Goal: Transaction & Acquisition: Book appointment/travel/reservation

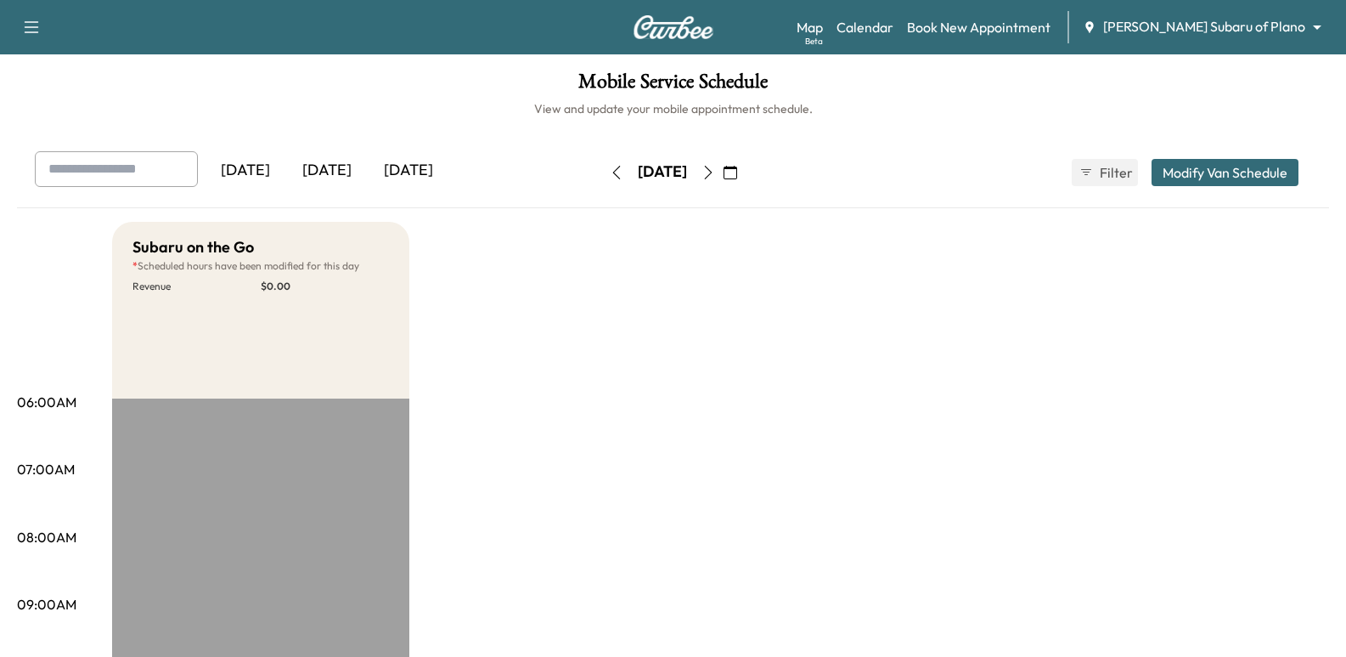
scroll to position [425, 0]
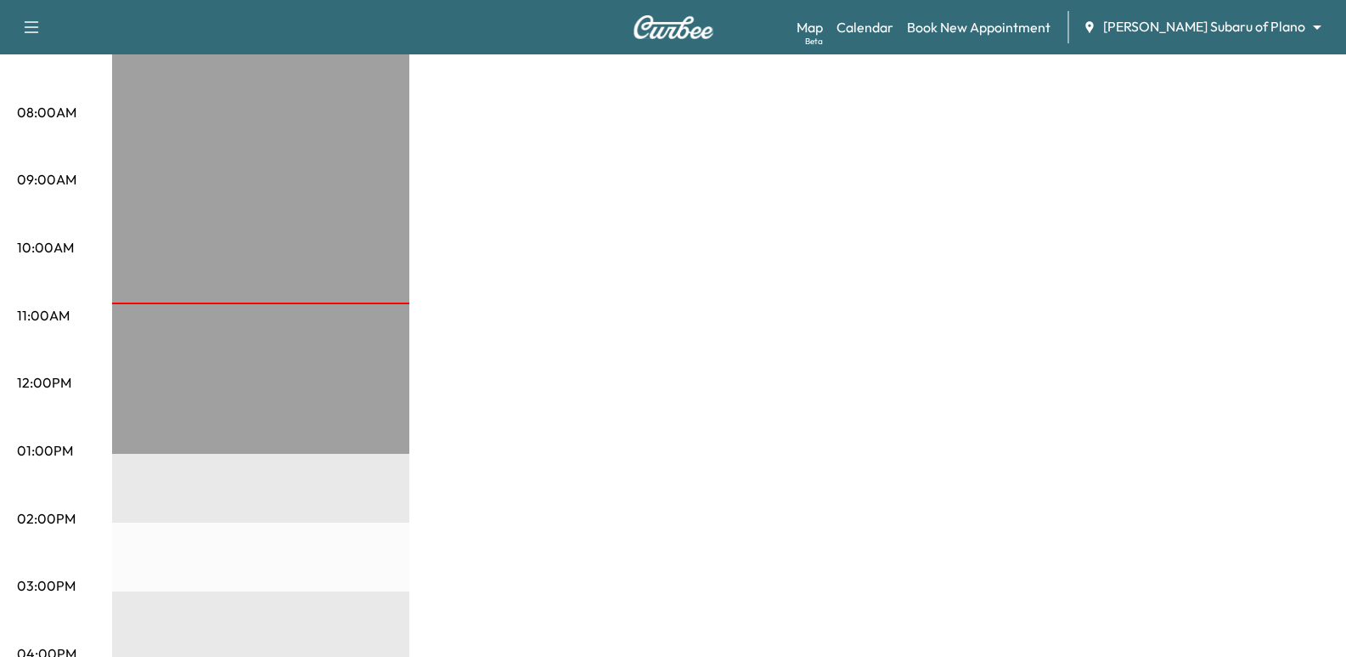
click at [1224, 16] on div "Map Beta Calendar Book New Appointment [PERSON_NAME] Subaru of Plano ******** ​" at bounding box center [1065, 27] width 536 height 32
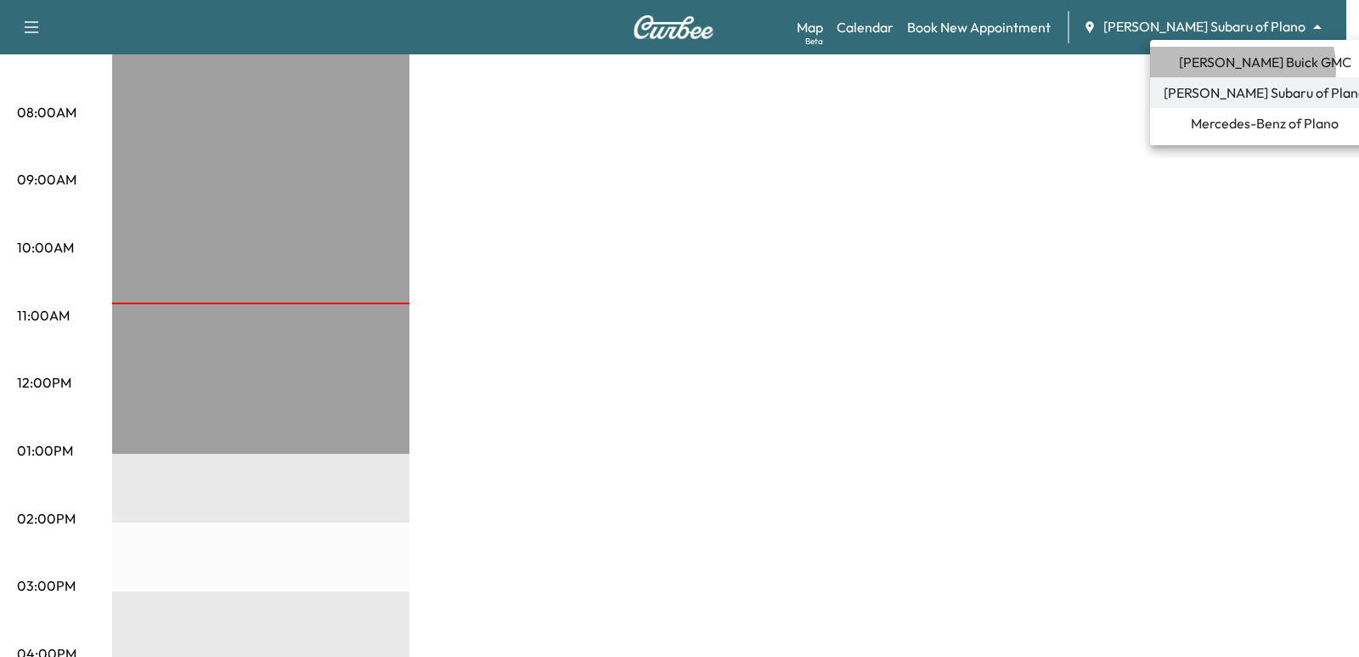
click at [1229, 69] on span "[PERSON_NAME] Buick GMC" at bounding box center [1265, 62] width 172 height 20
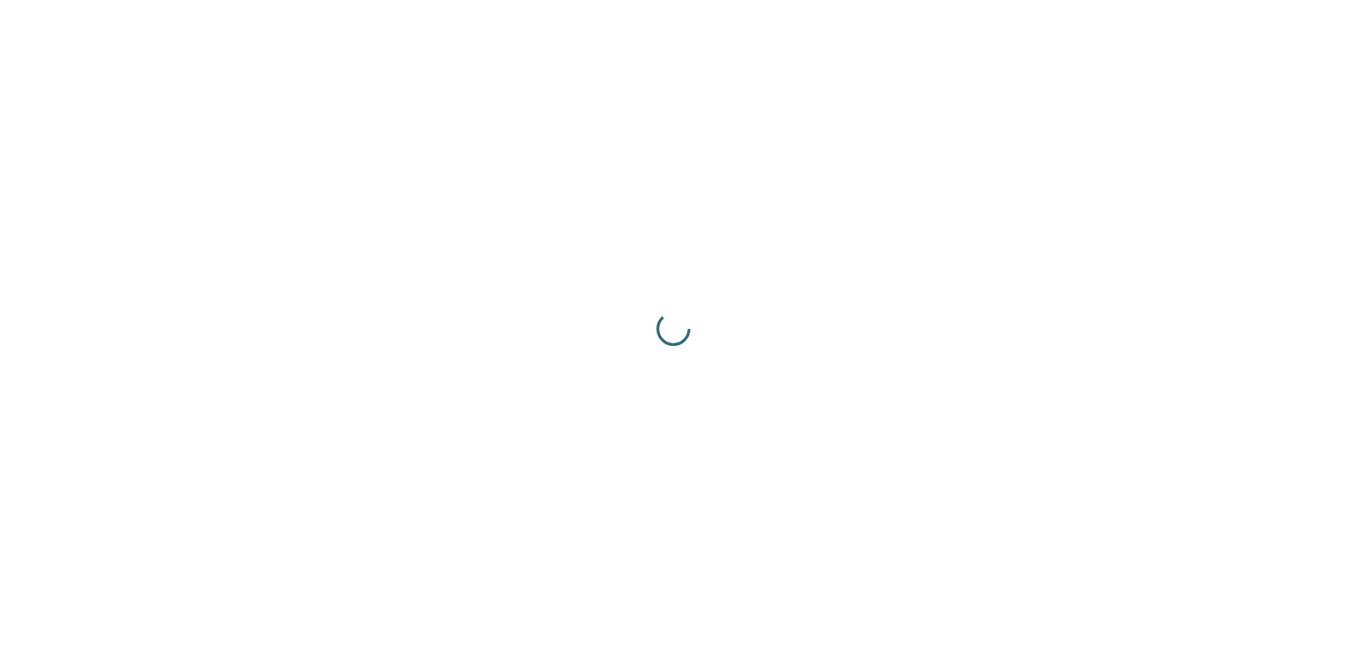
scroll to position [0, 0]
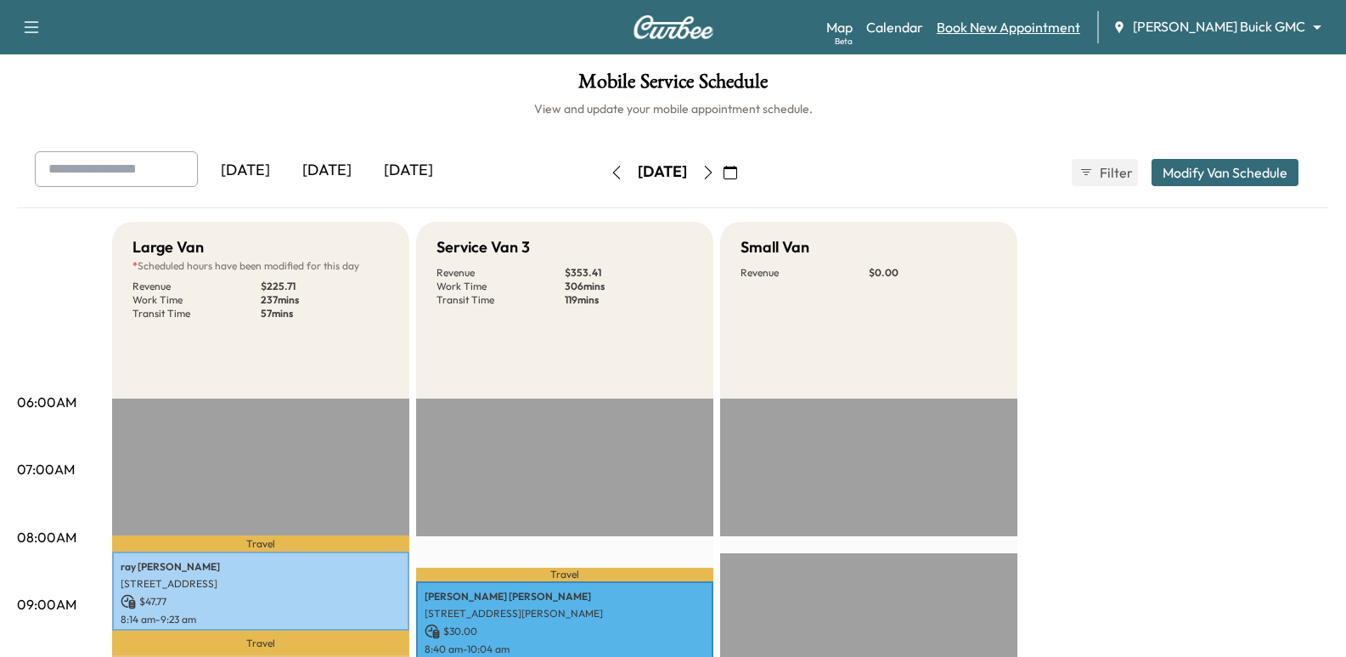
click at [1080, 20] on link "Book New Appointment" at bounding box center [1009, 27] width 144 height 20
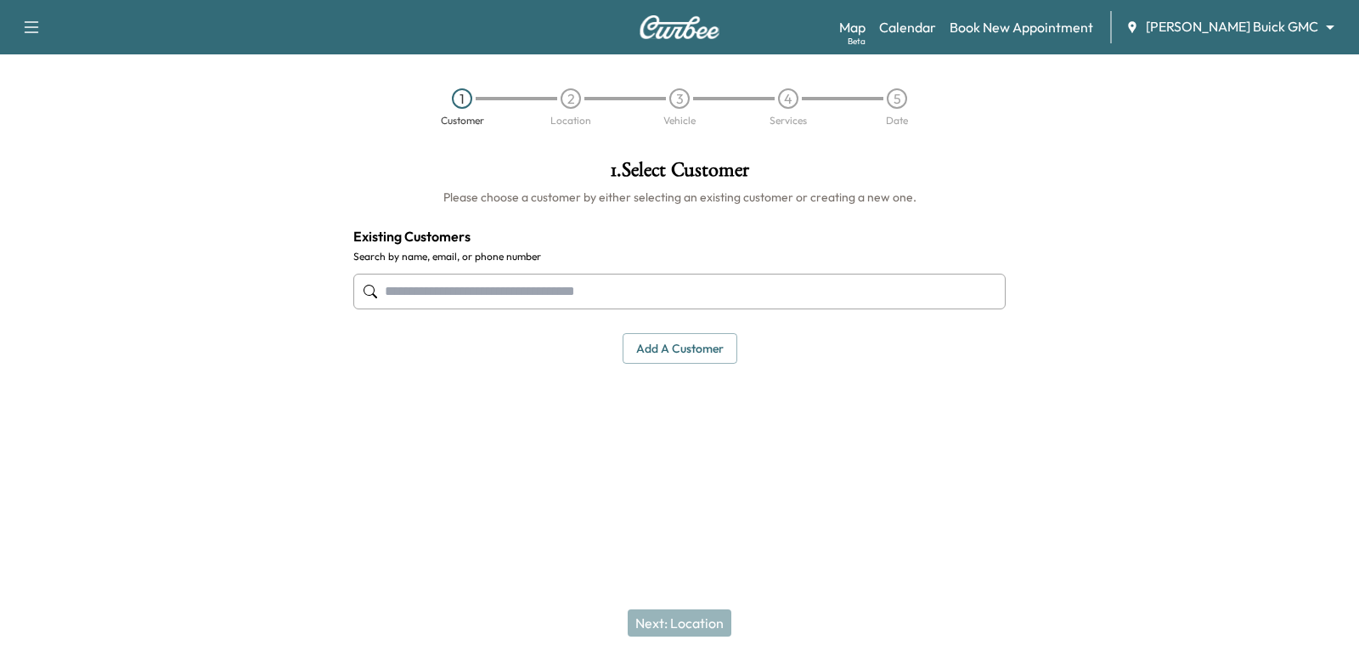
click at [883, 291] on input "text" at bounding box center [679, 292] width 652 height 36
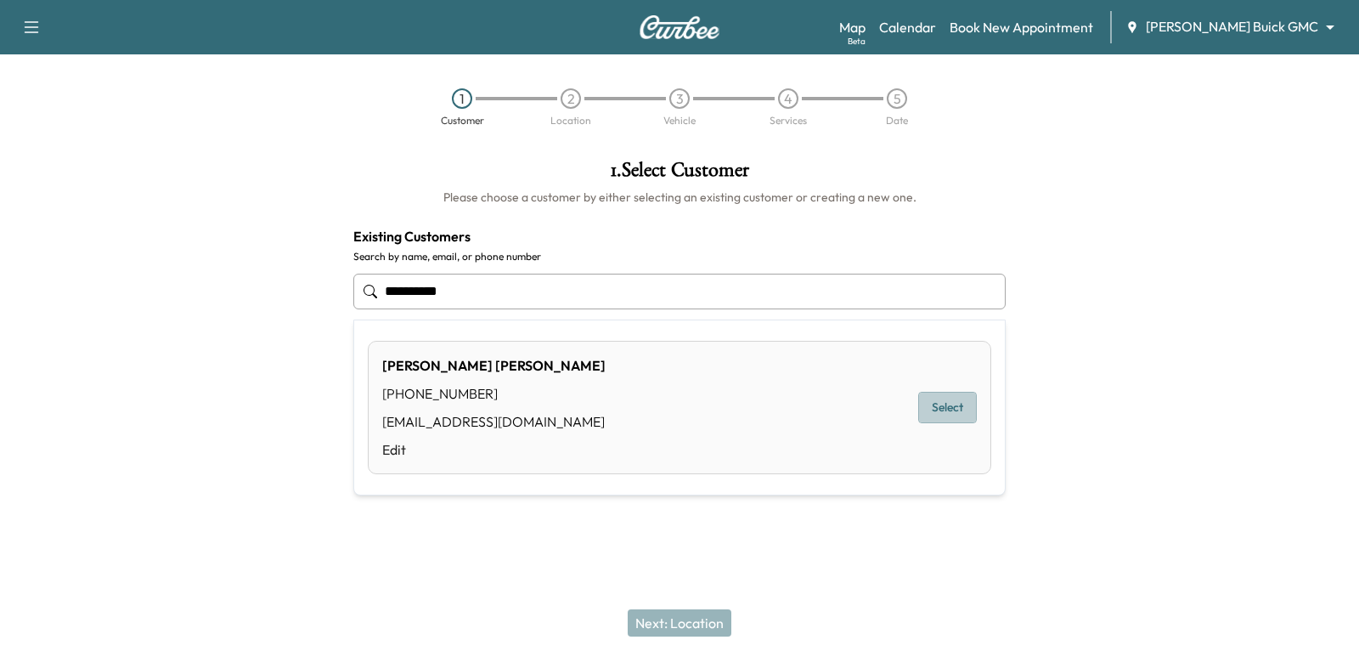
click at [959, 407] on button "Select" at bounding box center [947, 407] width 59 height 31
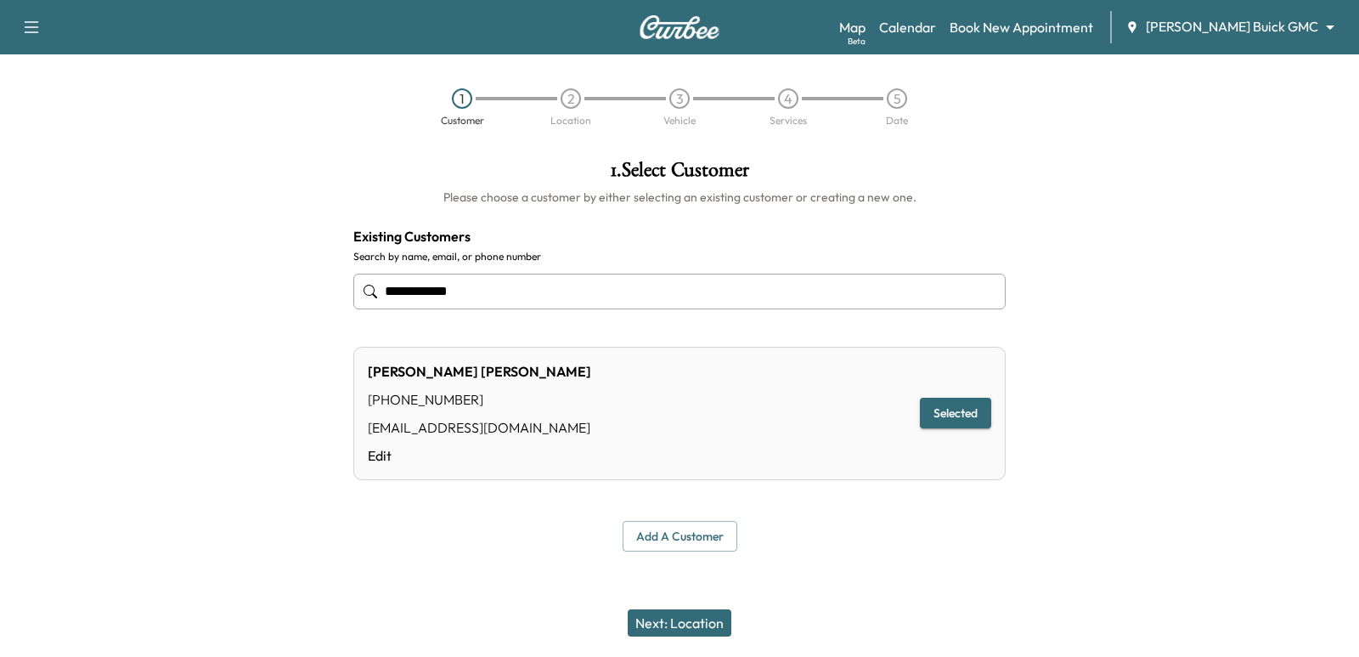
type input "**********"
click at [685, 622] on button "Next: Location" at bounding box center [680, 622] width 104 height 27
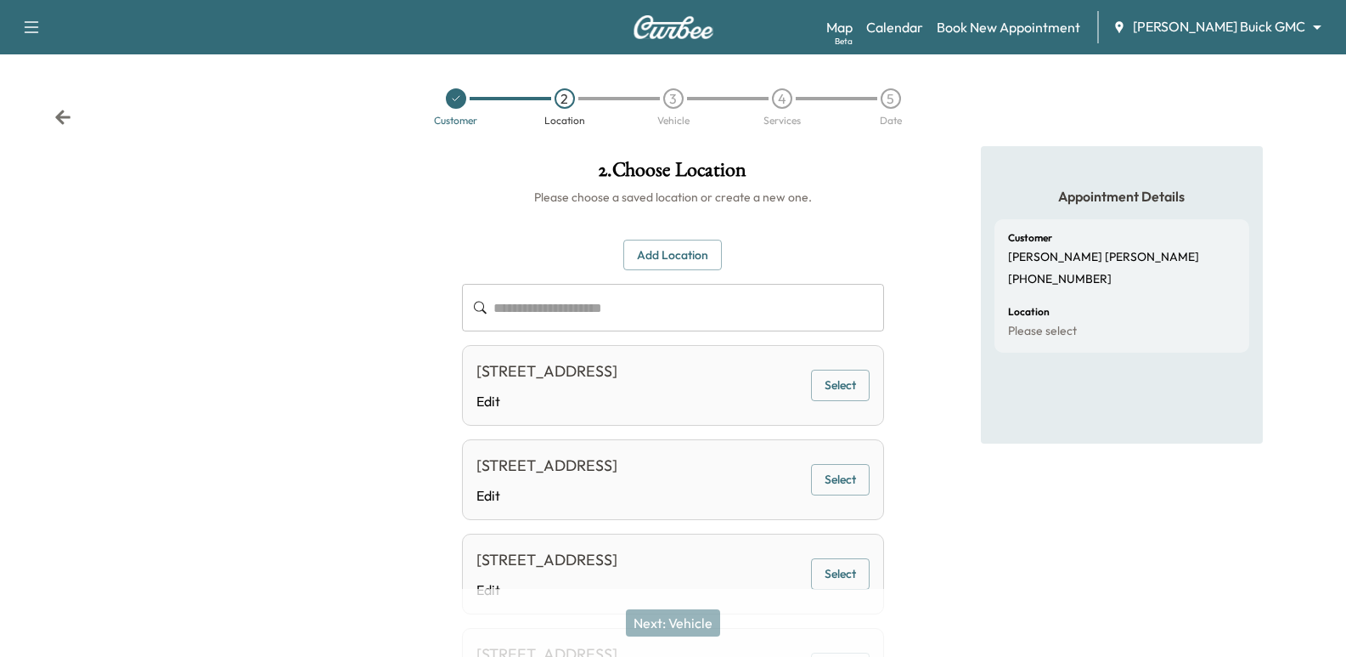
click at [826, 391] on button "Select" at bounding box center [840, 384] width 59 height 31
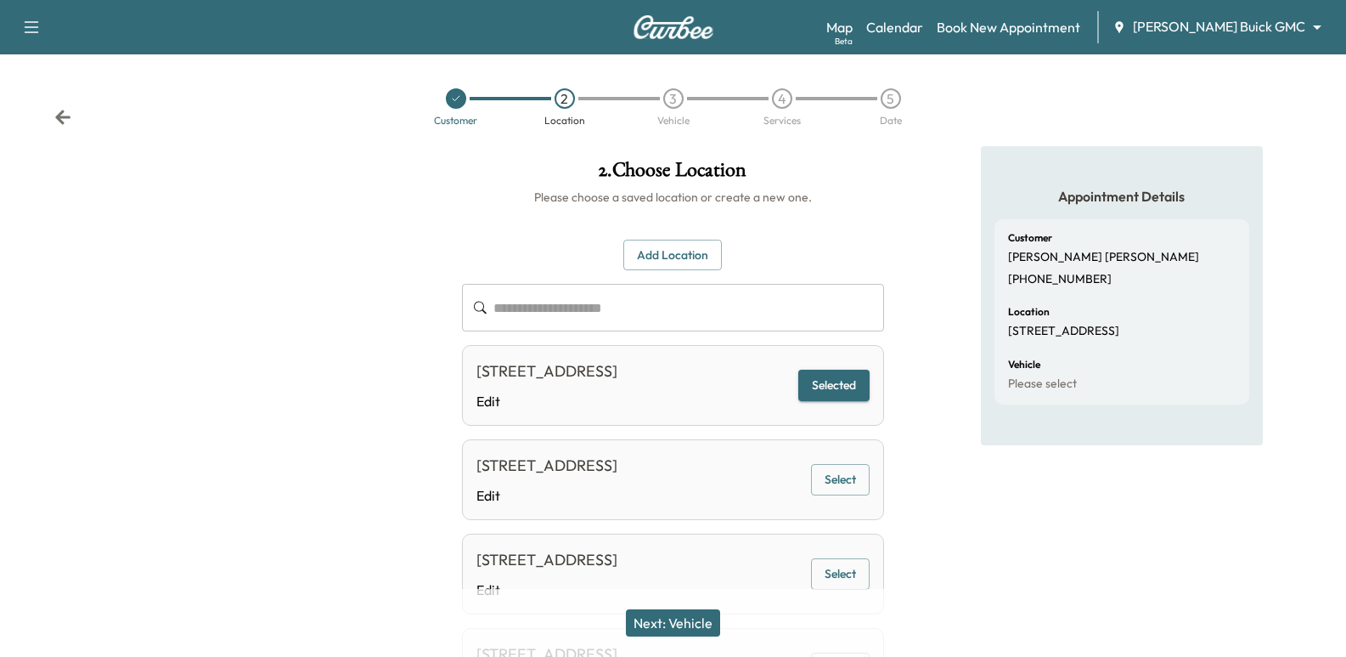
click at [674, 622] on button "Next: Vehicle" at bounding box center [673, 622] width 94 height 27
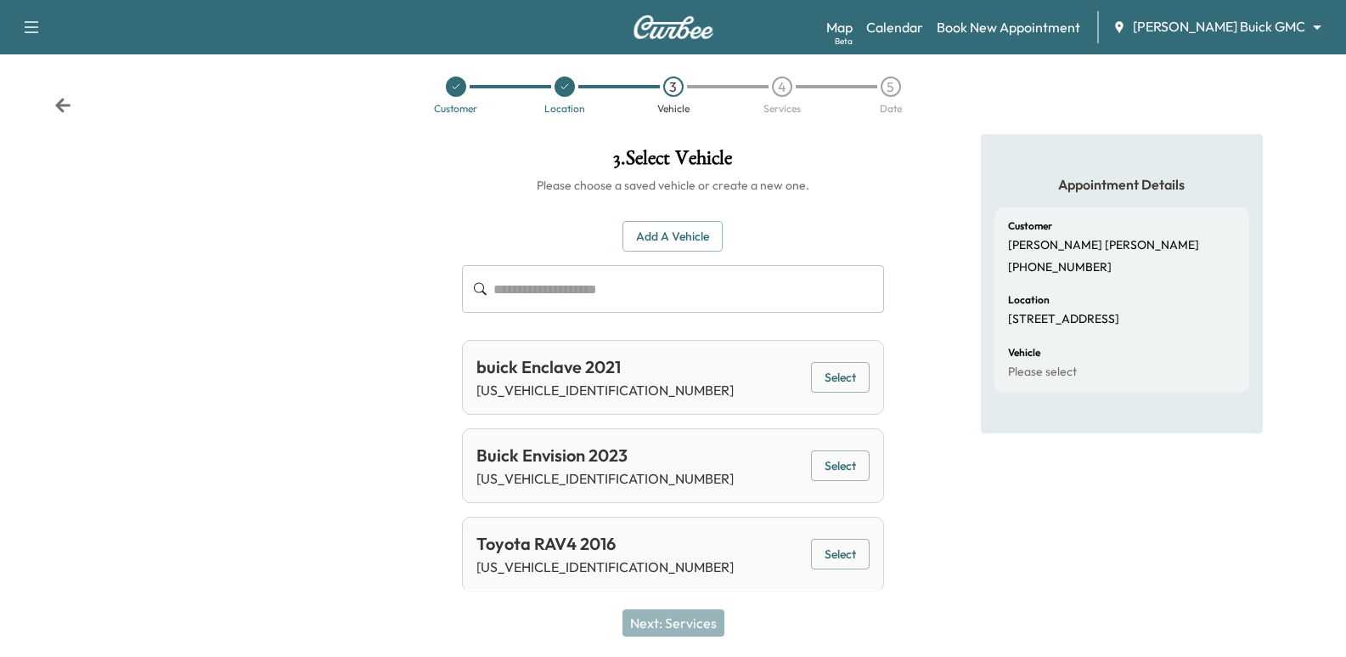
scroll to position [14, 0]
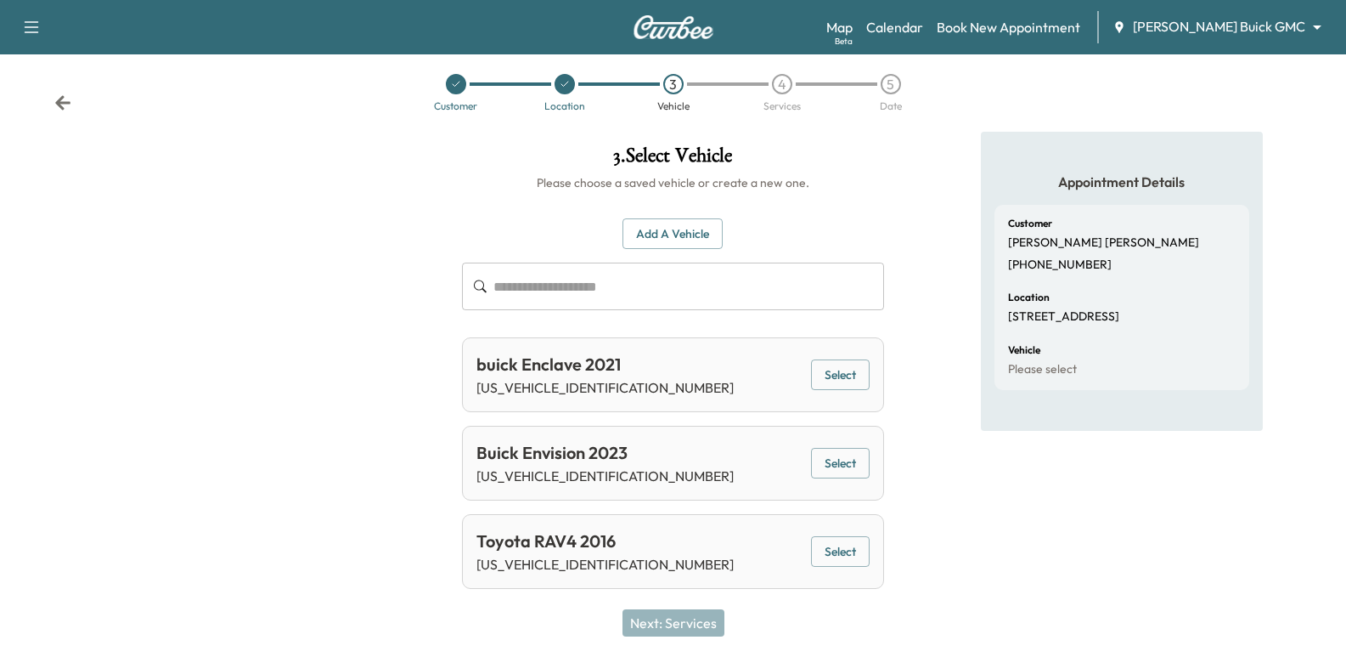
click at [826, 464] on button "Select" at bounding box center [840, 463] width 59 height 31
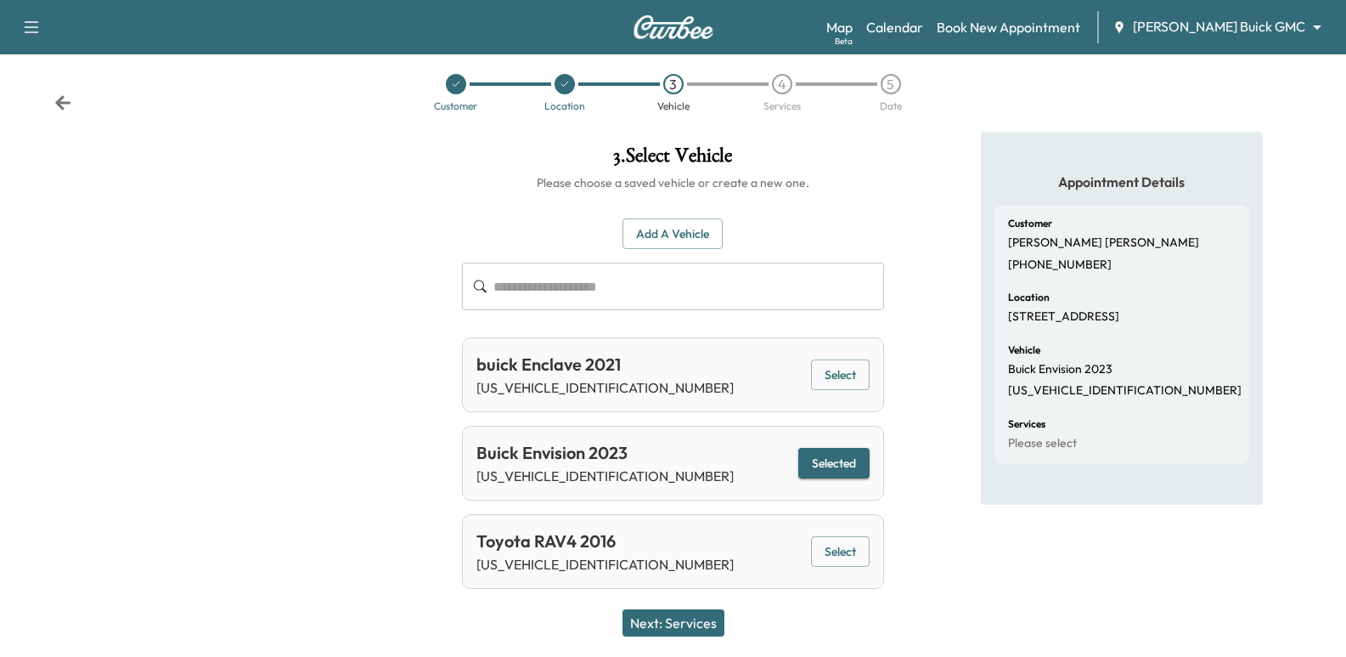
click at [668, 618] on button "Next: Services" at bounding box center [674, 622] width 102 height 27
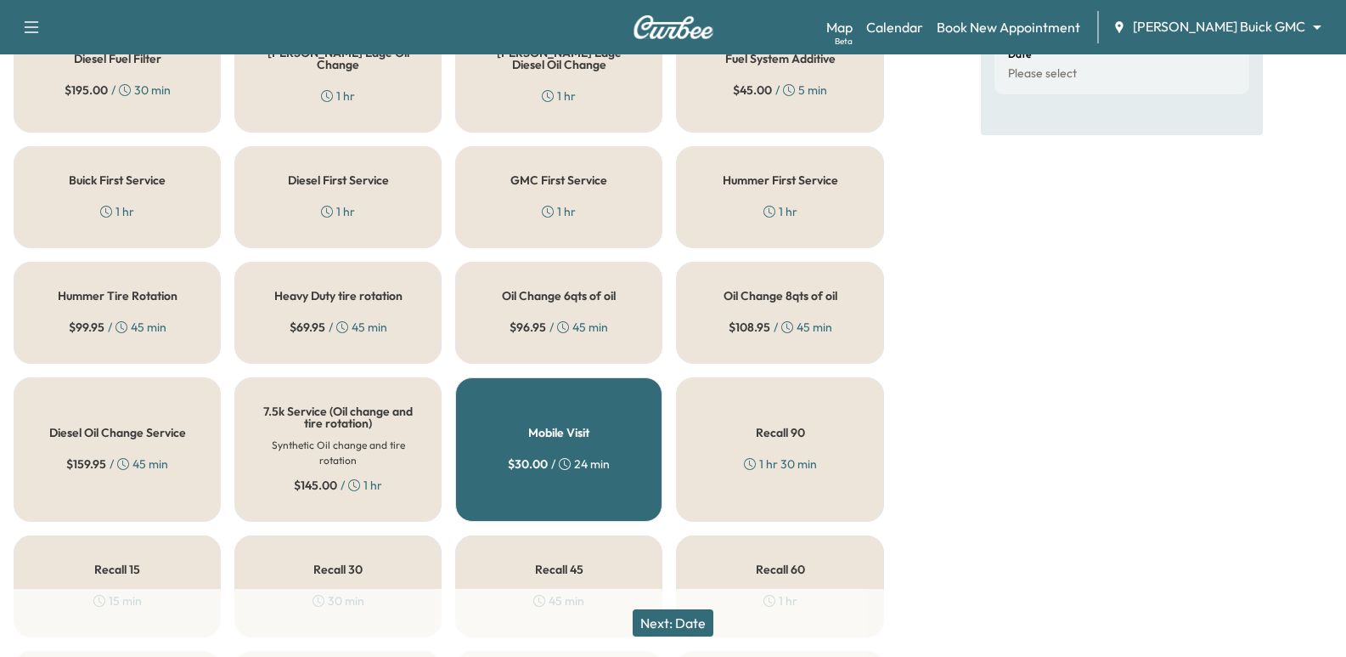
scroll to position [439, 0]
click at [606, 283] on div "Oil Change 6qts of oil $ 96.95 / 45 min" at bounding box center [558, 312] width 207 height 102
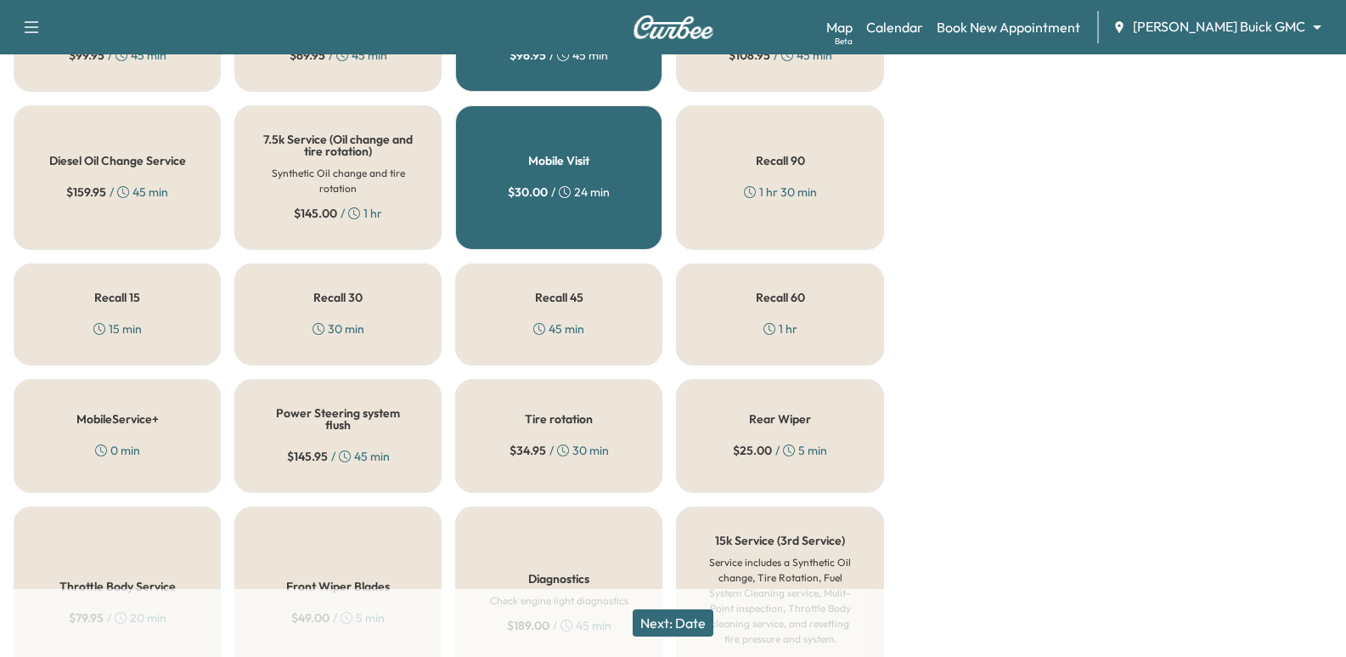
scroll to position [680, 0]
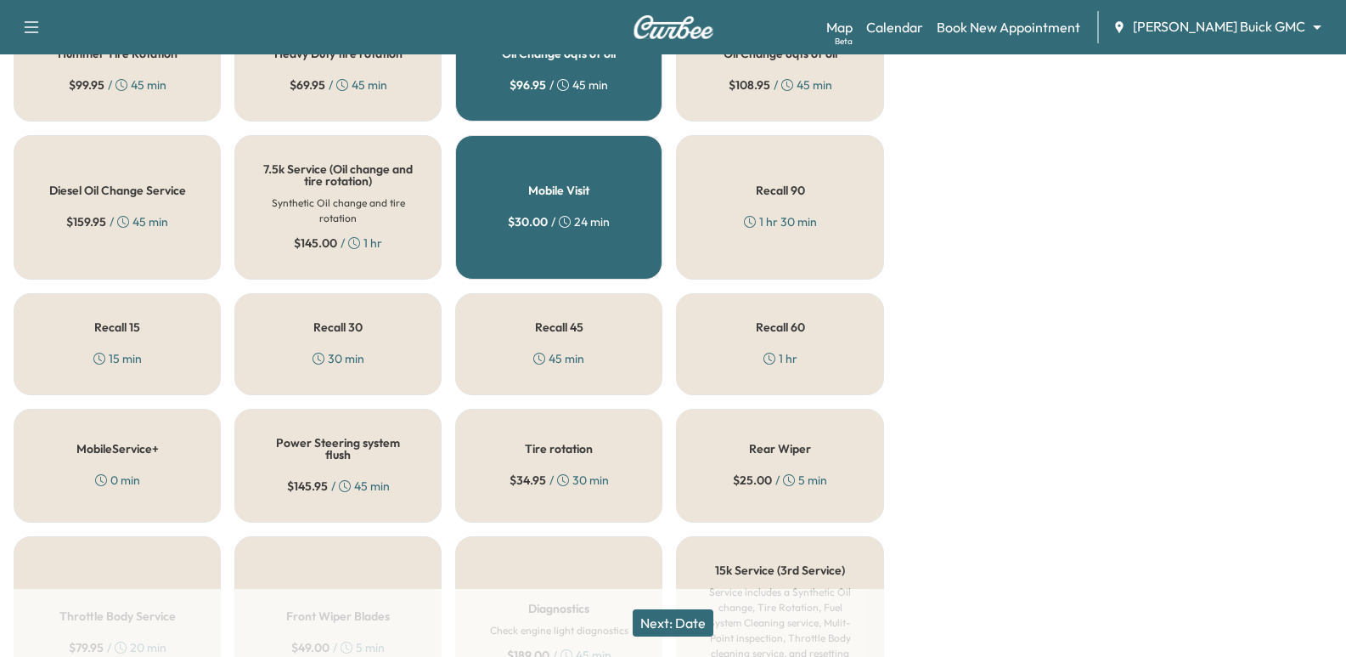
click at [567, 434] on div "Tire rotation $ 34.95 / 30 min" at bounding box center [558, 466] width 207 height 114
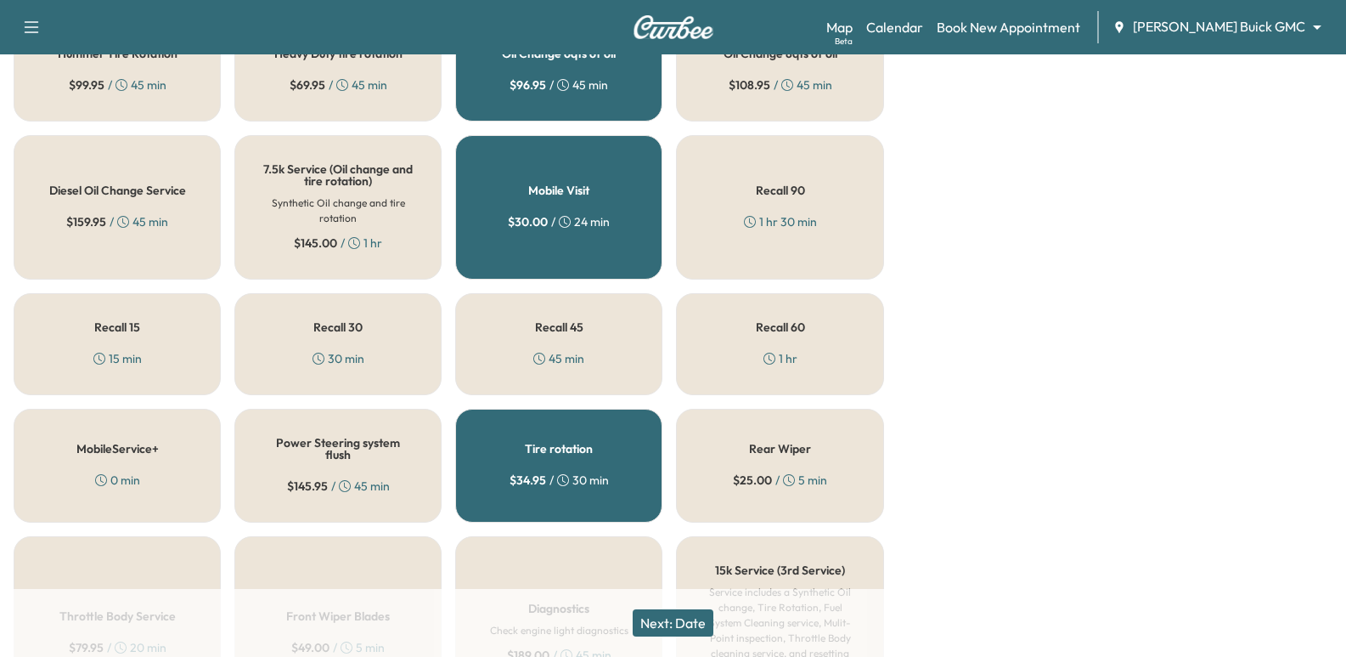
click at [699, 617] on button "Next: Date" at bounding box center [673, 622] width 81 height 27
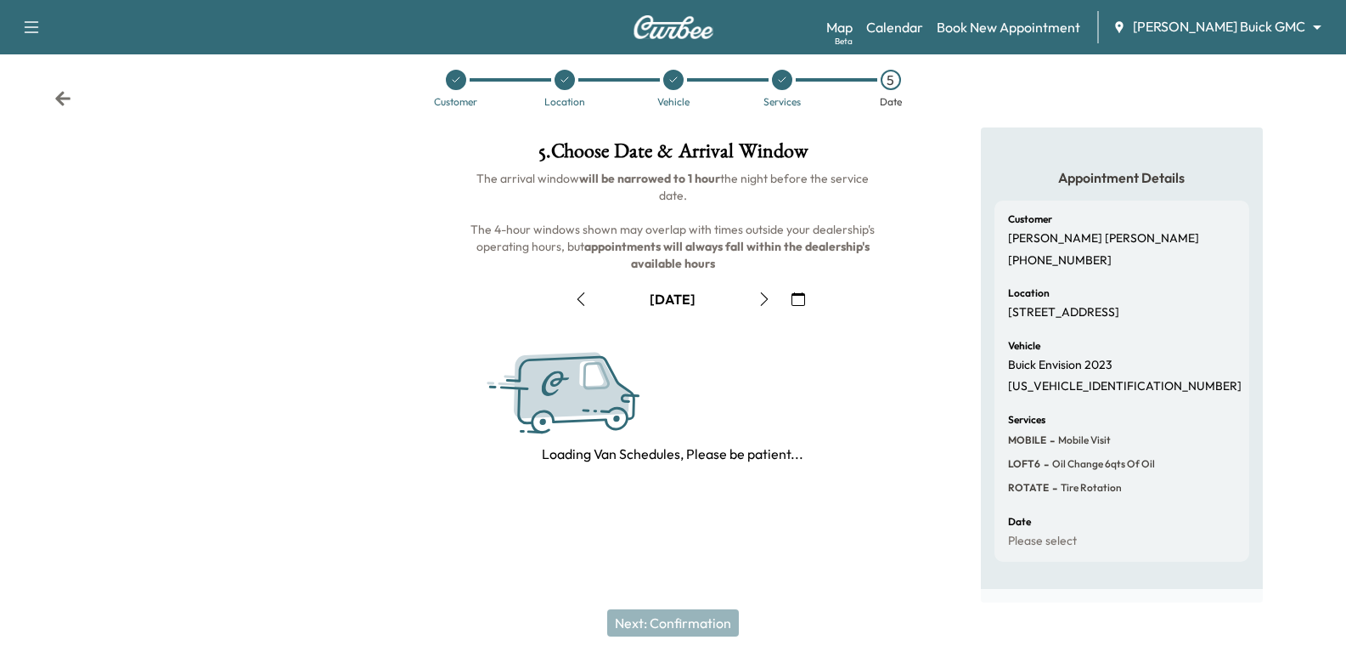
scroll to position [194, 0]
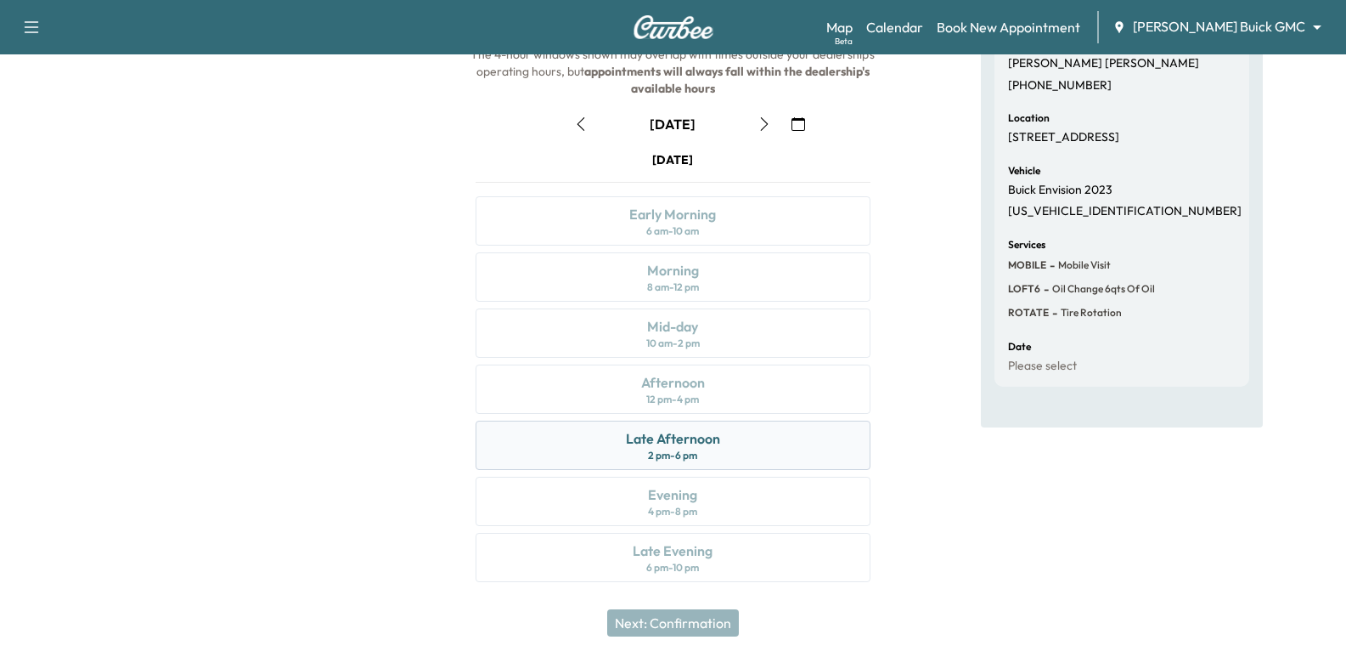
click at [741, 467] on div "Late Afternoon 2 pm - 6 pm" at bounding box center [673, 444] width 394 height 49
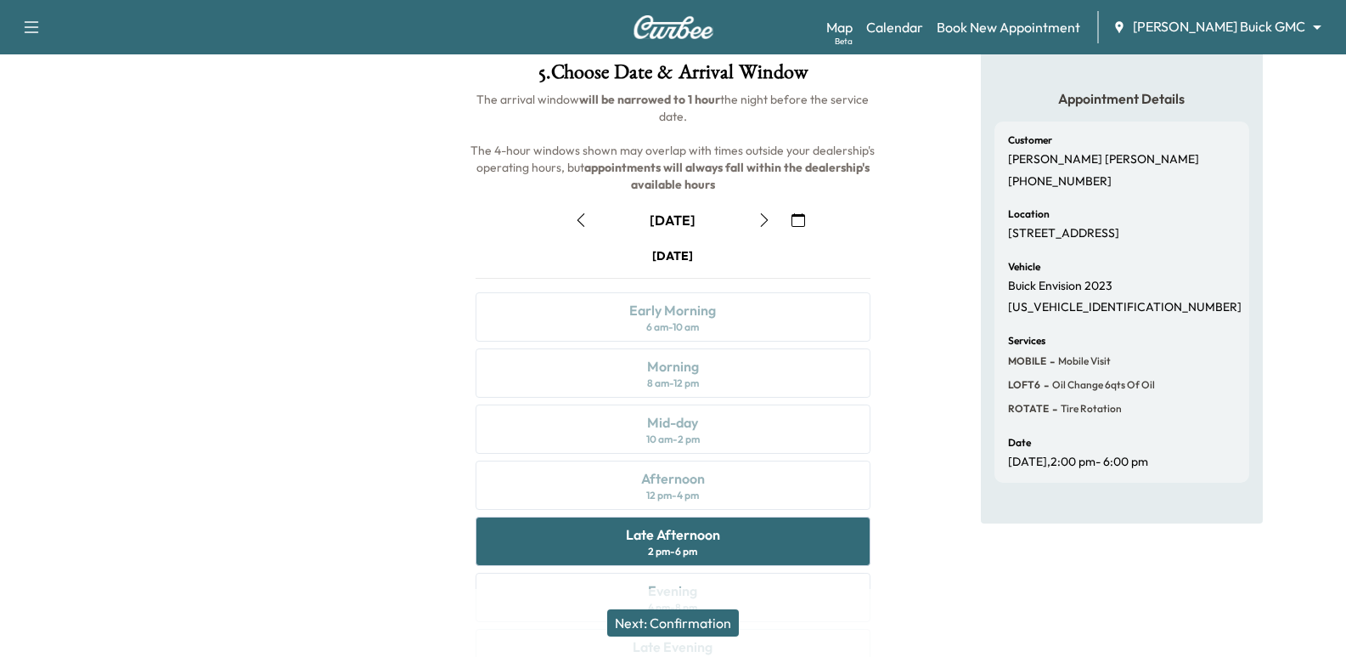
scroll to position [0, 0]
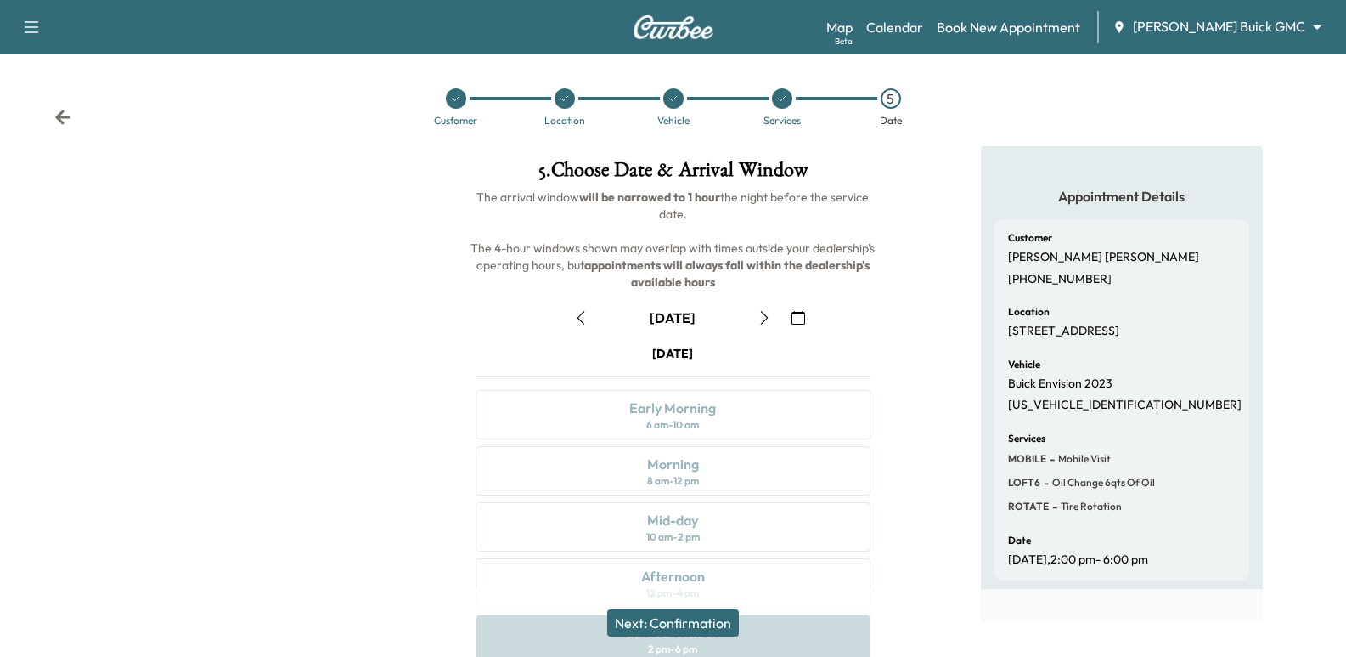
click at [65, 118] on icon at bounding box center [62, 117] width 15 height 14
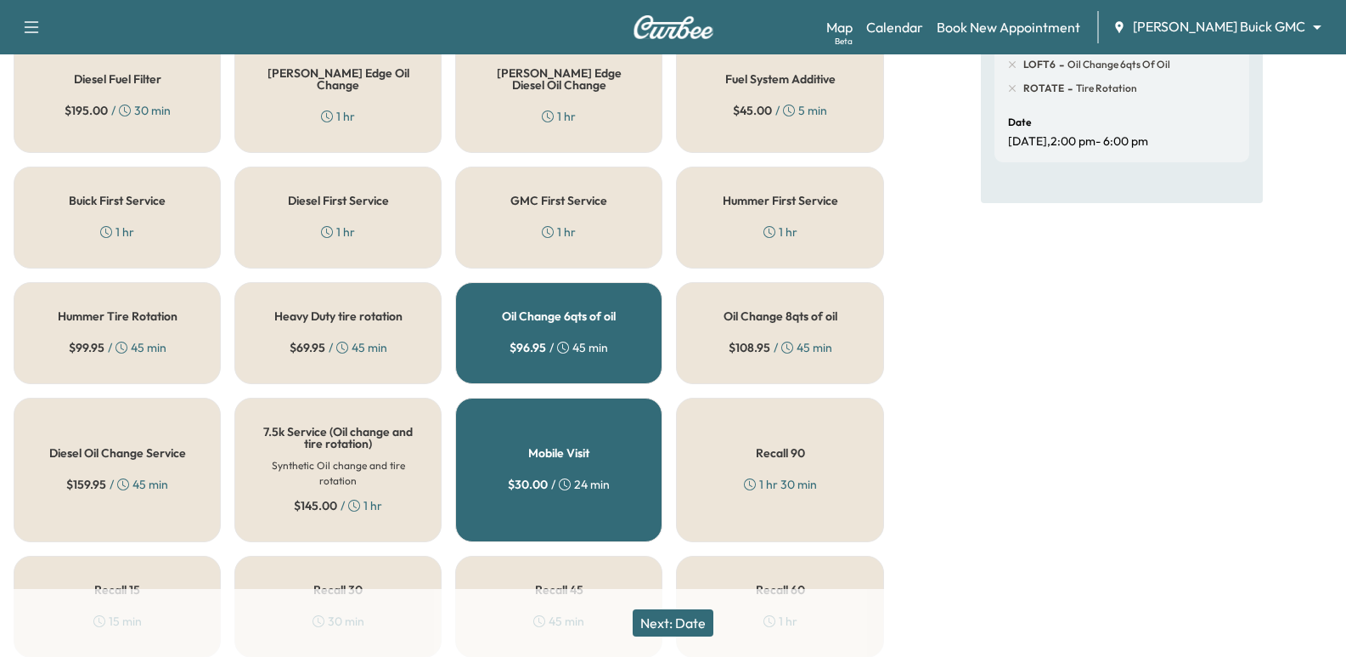
scroll to position [425, 0]
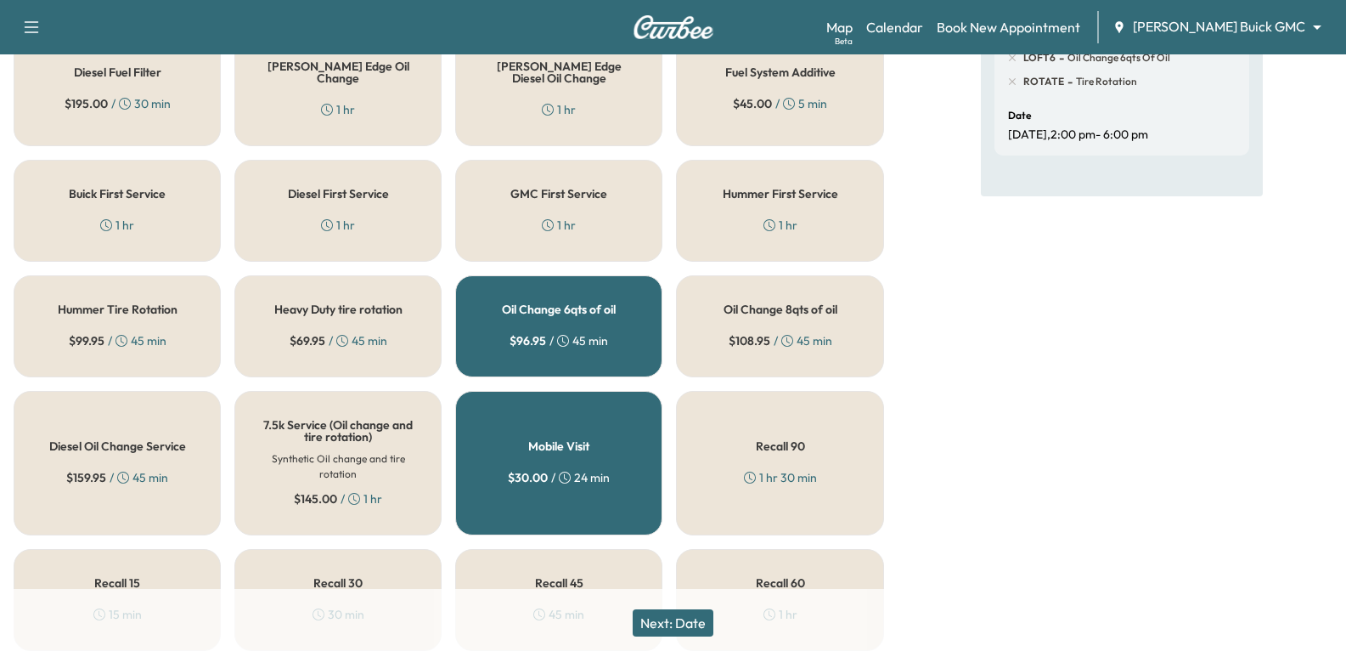
click at [567, 333] on div "$ 96.95 / 45 min" at bounding box center [559, 340] width 99 height 17
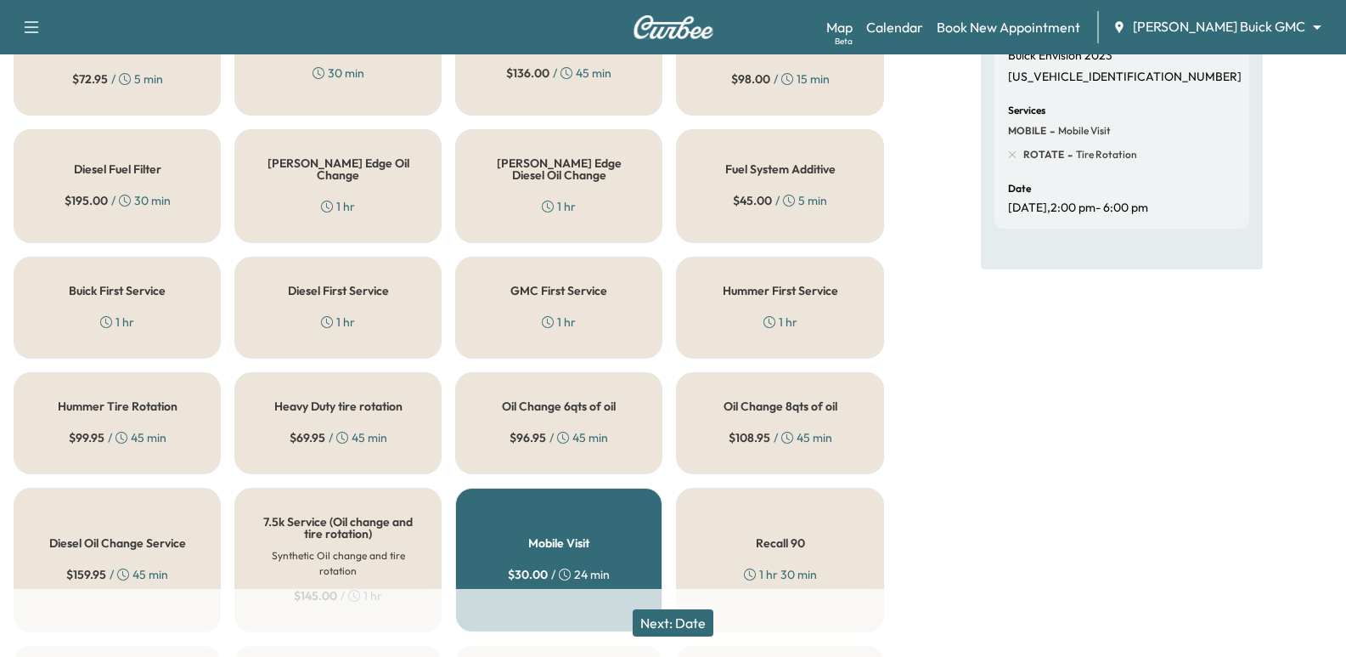
scroll to position [255, 0]
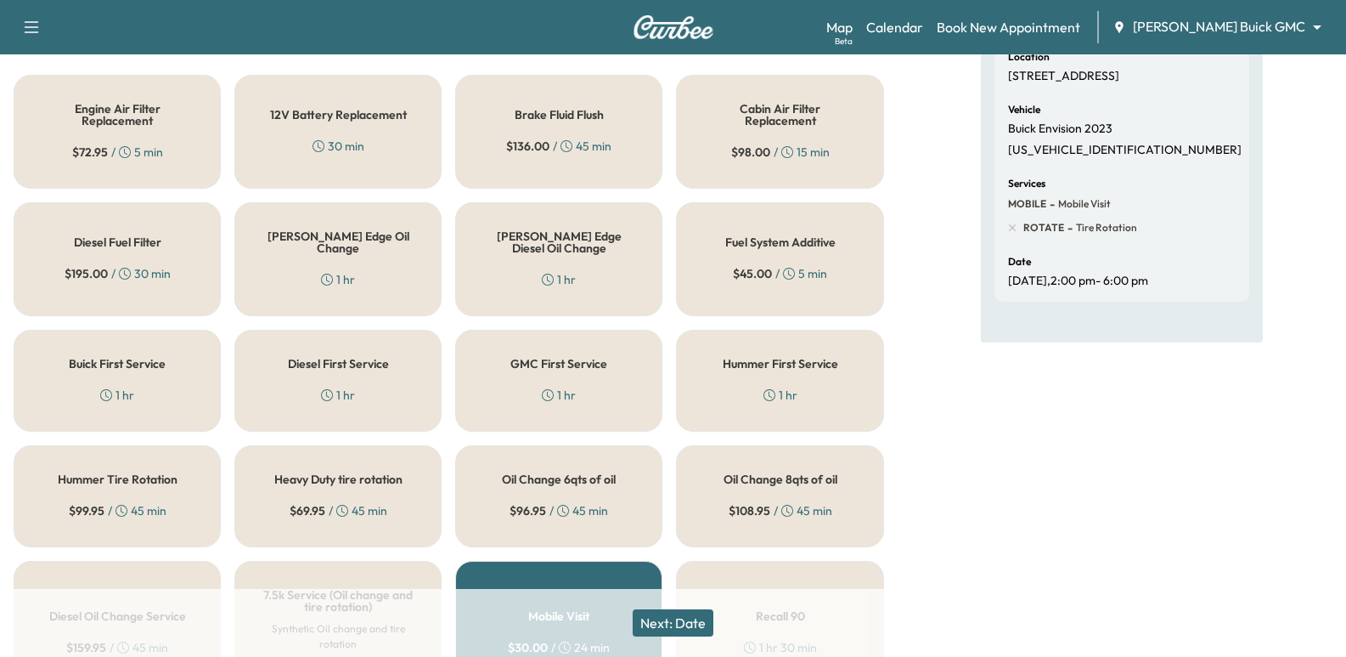
click at [364, 268] on div "[PERSON_NAME] Edge Oil Change 1 hr" at bounding box center [337, 259] width 207 height 114
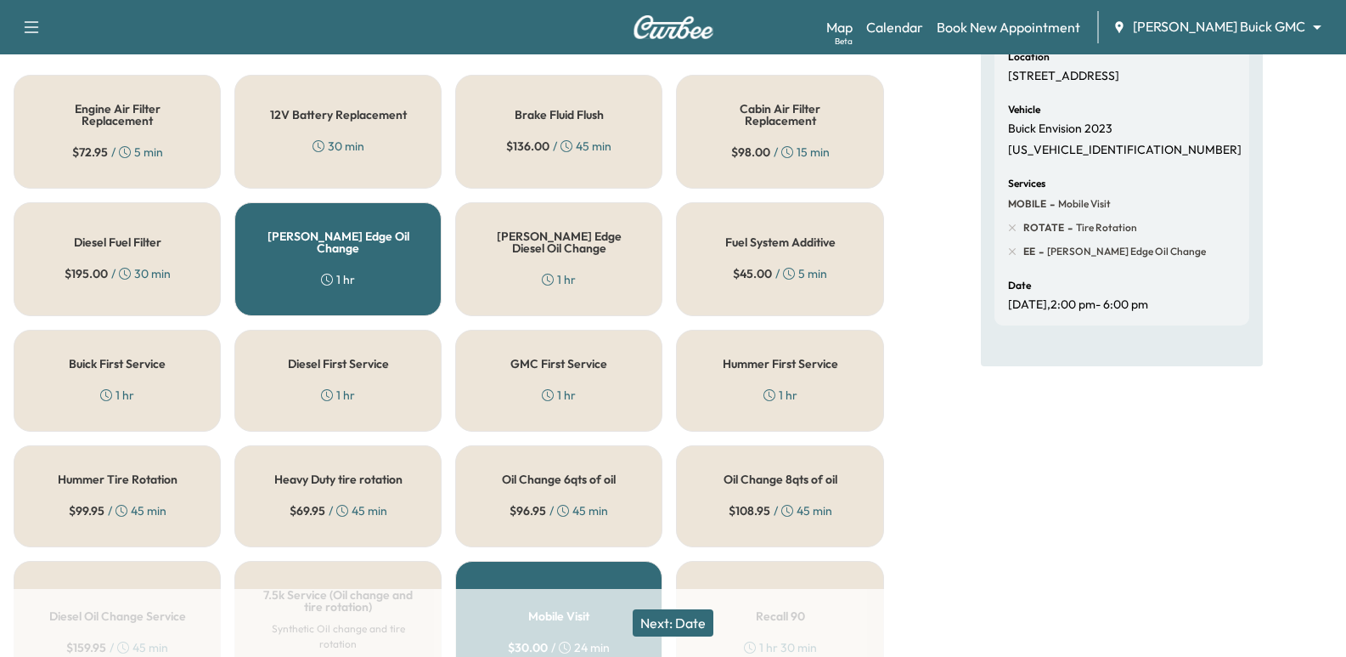
click at [680, 624] on button "Next: Date" at bounding box center [673, 622] width 81 height 27
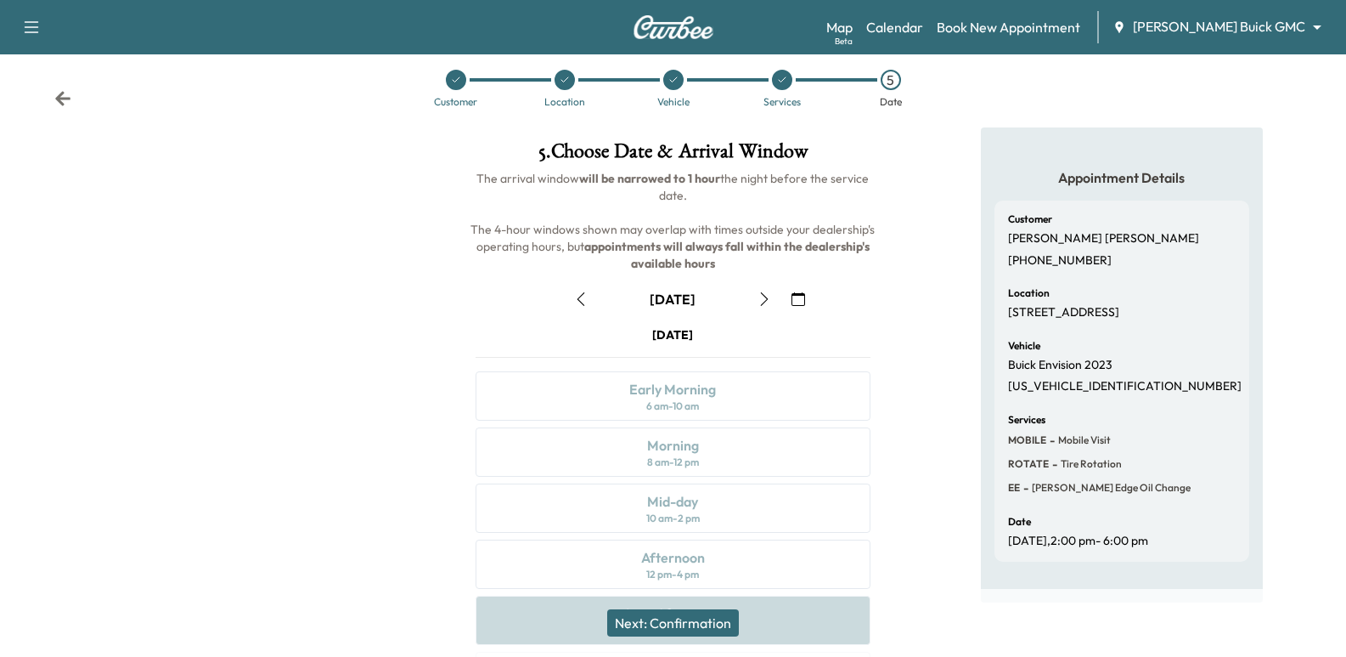
scroll to position [194, 0]
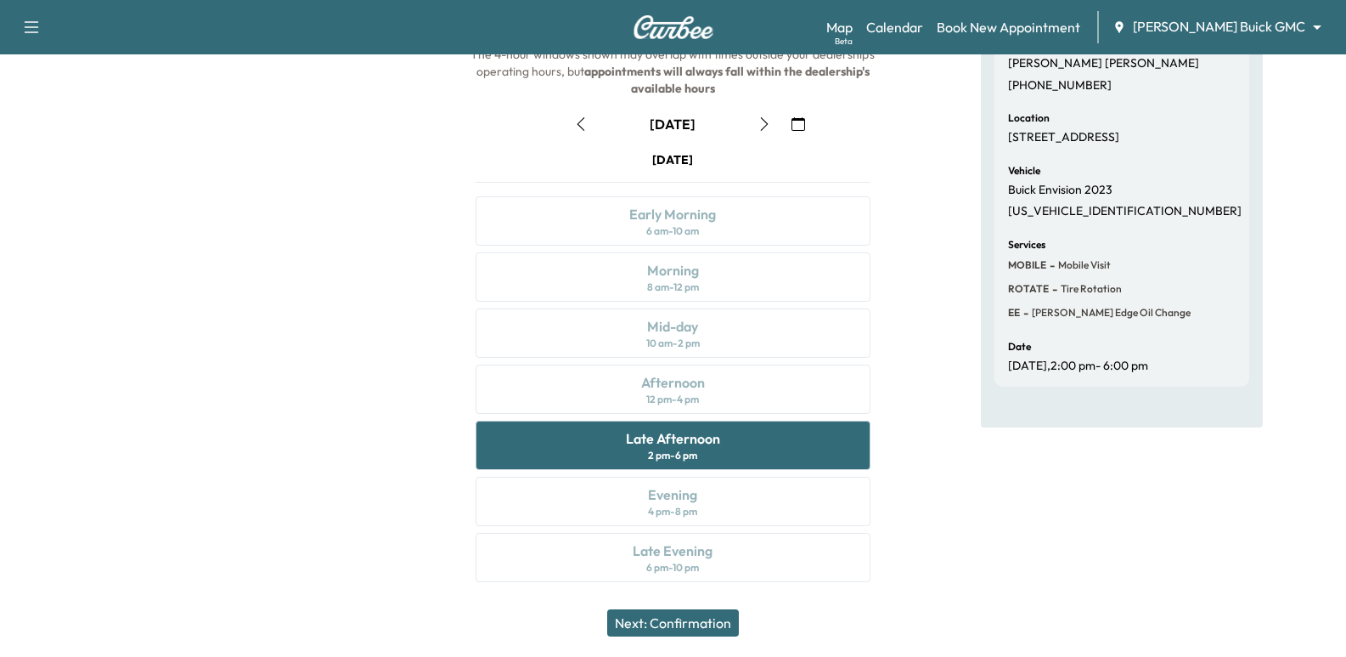
click at [690, 626] on button "Next: Confirmation" at bounding box center [673, 622] width 132 height 27
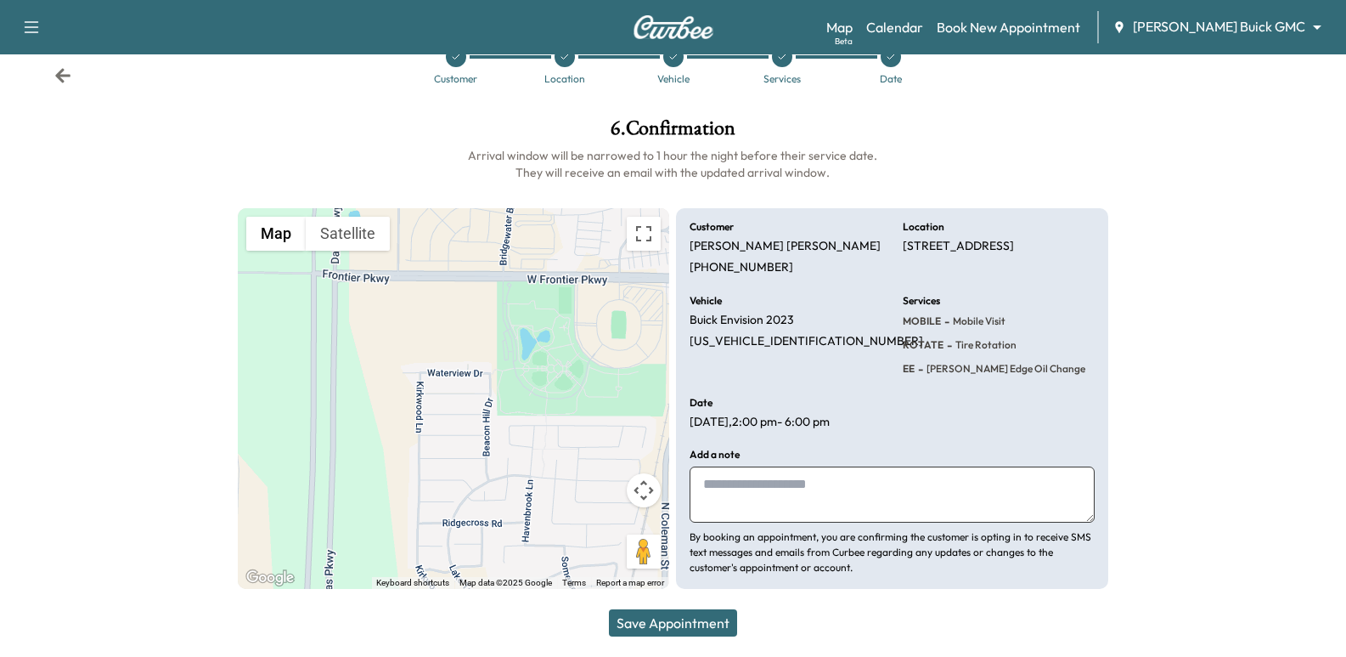
click at [935, 254] on p "[STREET_ADDRESS]" at bounding box center [958, 246] width 111 height 15
click at [956, 250] on p "[STREET_ADDRESS]" at bounding box center [958, 246] width 111 height 15
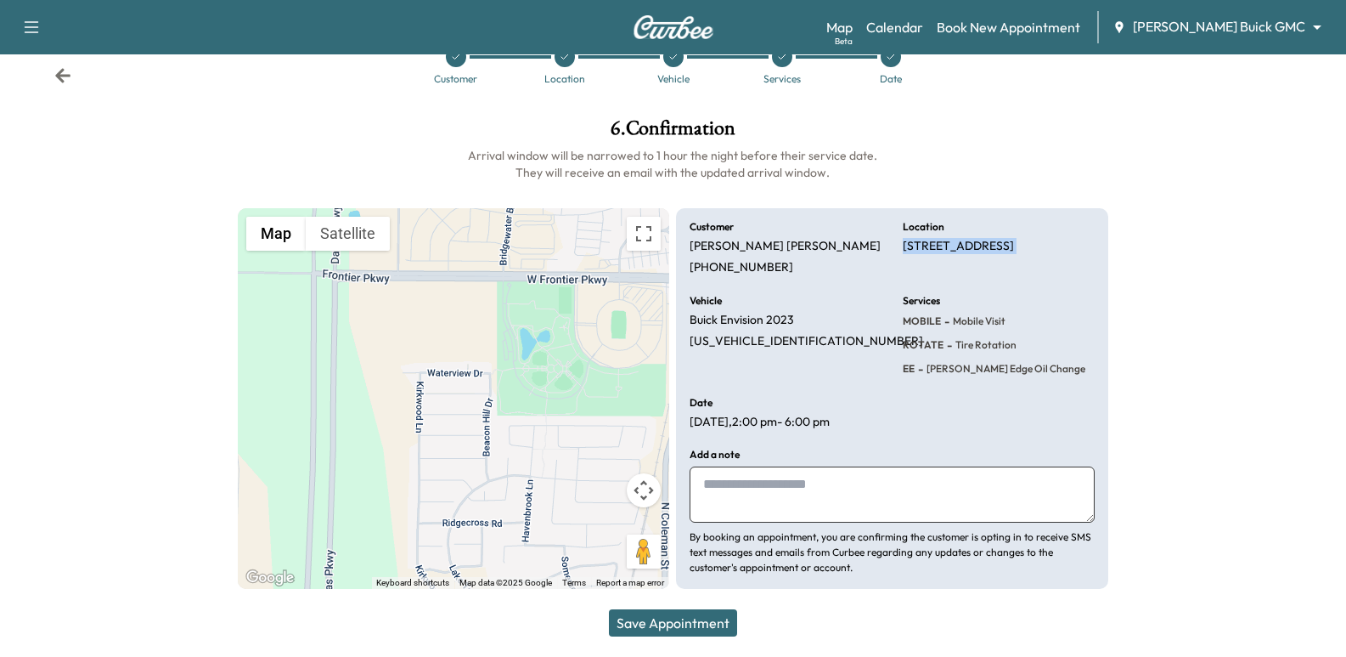
click at [956, 250] on p "[STREET_ADDRESS]" at bounding box center [958, 246] width 111 height 15
click at [827, 359] on div "Vehicle Buick Envision 2023 [US_VEHICLE_IDENTIFICATION_NUMBER]" at bounding box center [786, 337] width 192 height 82
click at [745, 245] on p "[PERSON_NAME]" at bounding box center [785, 246] width 191 height 15
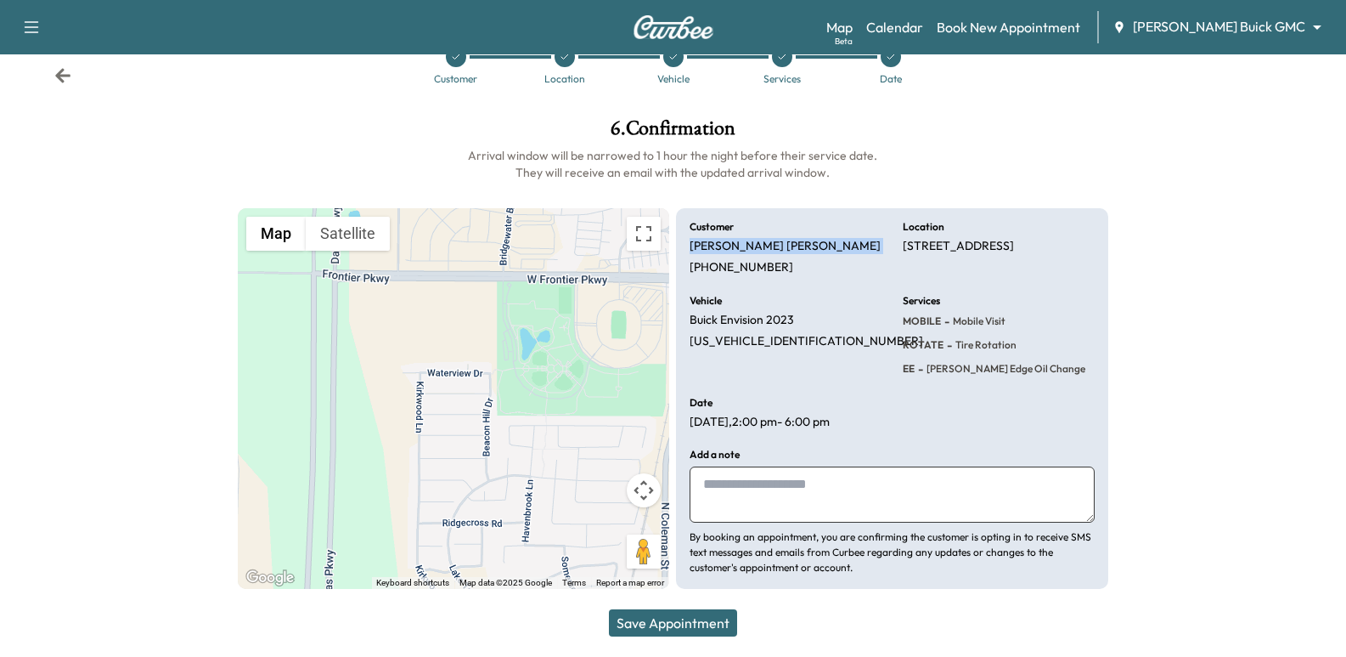
copy p "[PERSON_NAME]"
click at [709, 618] on button "Save Appointment" at bounding box center [673, 622] width 128 height 27
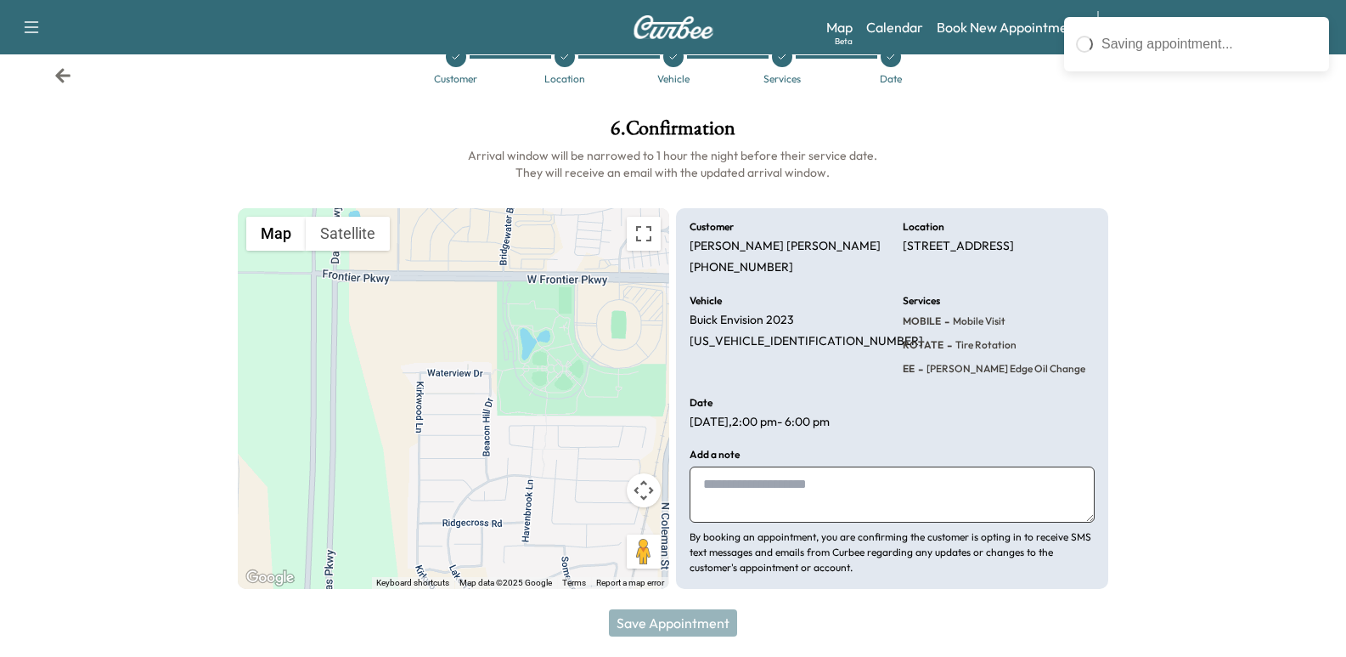
click at [1250, 410] on div at bounding box center [1234, 353] width 224 height 498
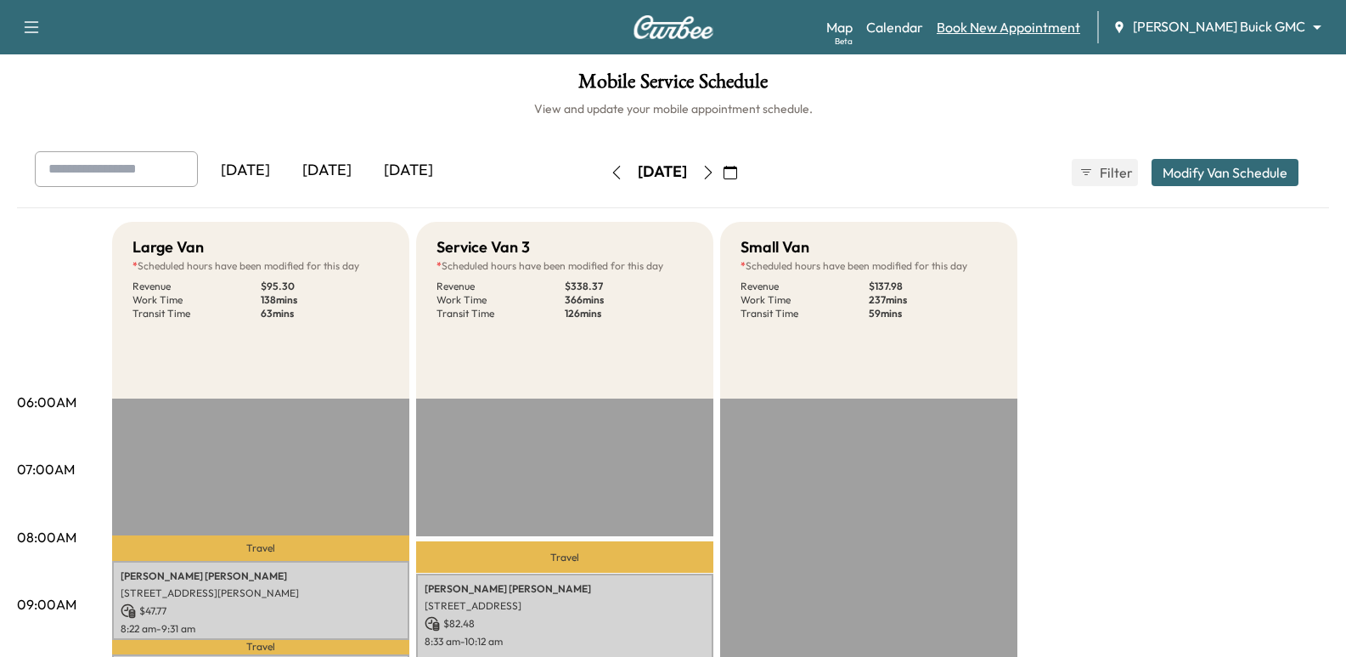
click at [1080, 29] on link "Book New Appointment" at bounding box center [1009, 27] width 144 height 20
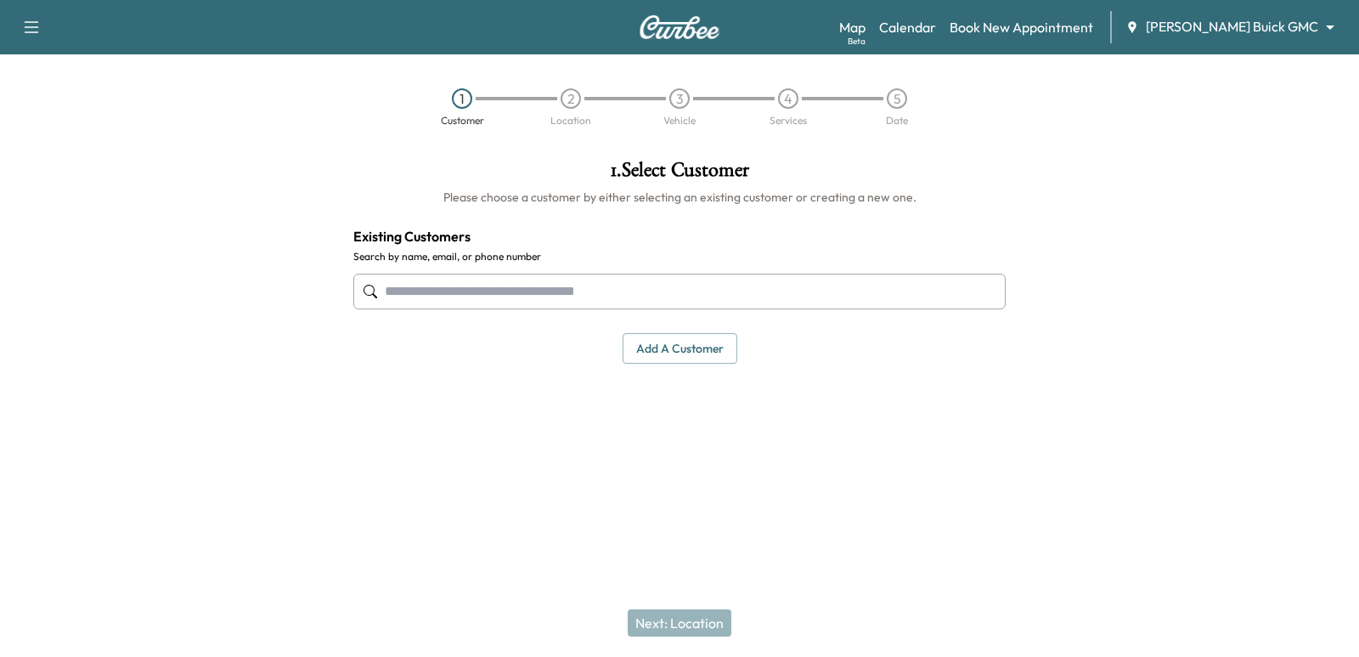
drag, startPoint x: 671, startPoint y: 283, endPoint x: 648, endPoint y: 238, distance: 50.5
click at [671, 283] on input "text" at bounding box center [679, 292] width 652 height 36
click at [556, 280] on input "text" at bounding box center [679, 292] width 652 height 36
